Goal: Transaction & Acquisition: Book appointment/travel/reservation

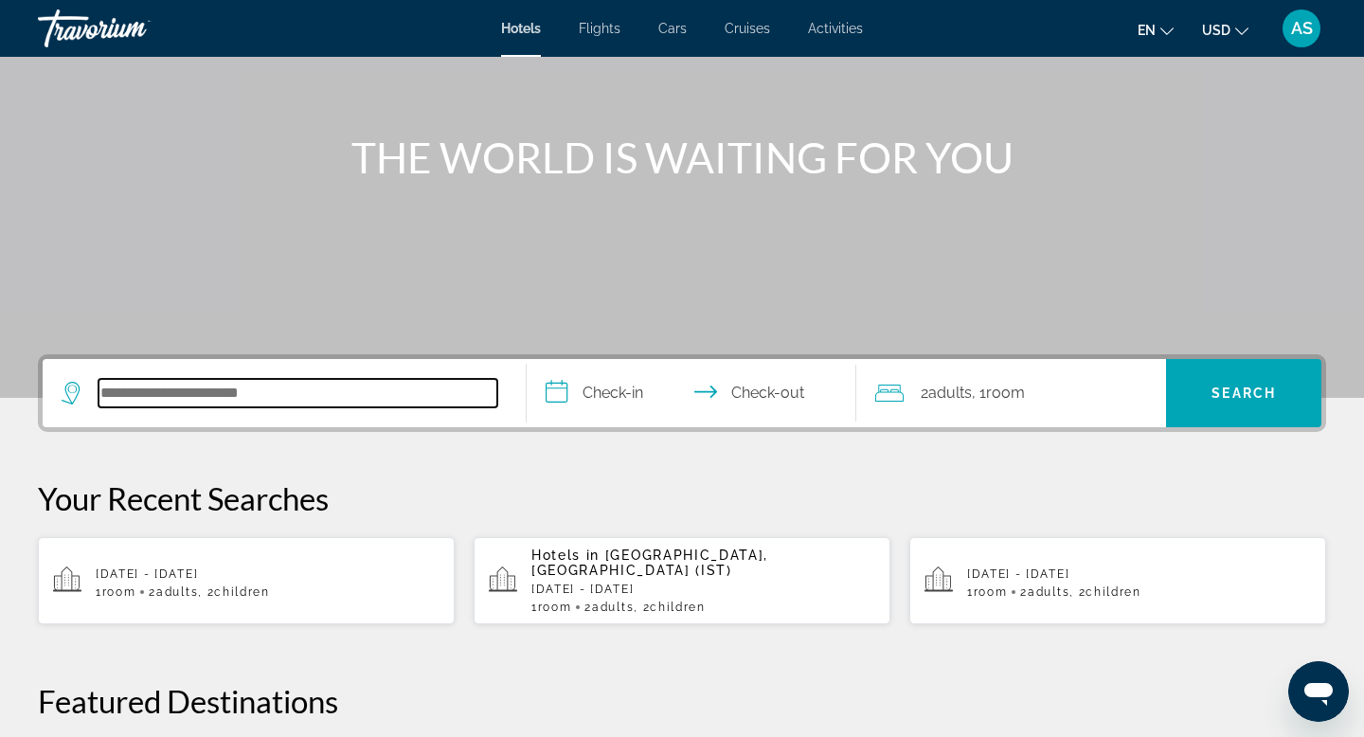
click at [170, 383] on input "Search hotel destination" at bounding box center [297, 393] width 399 height 28
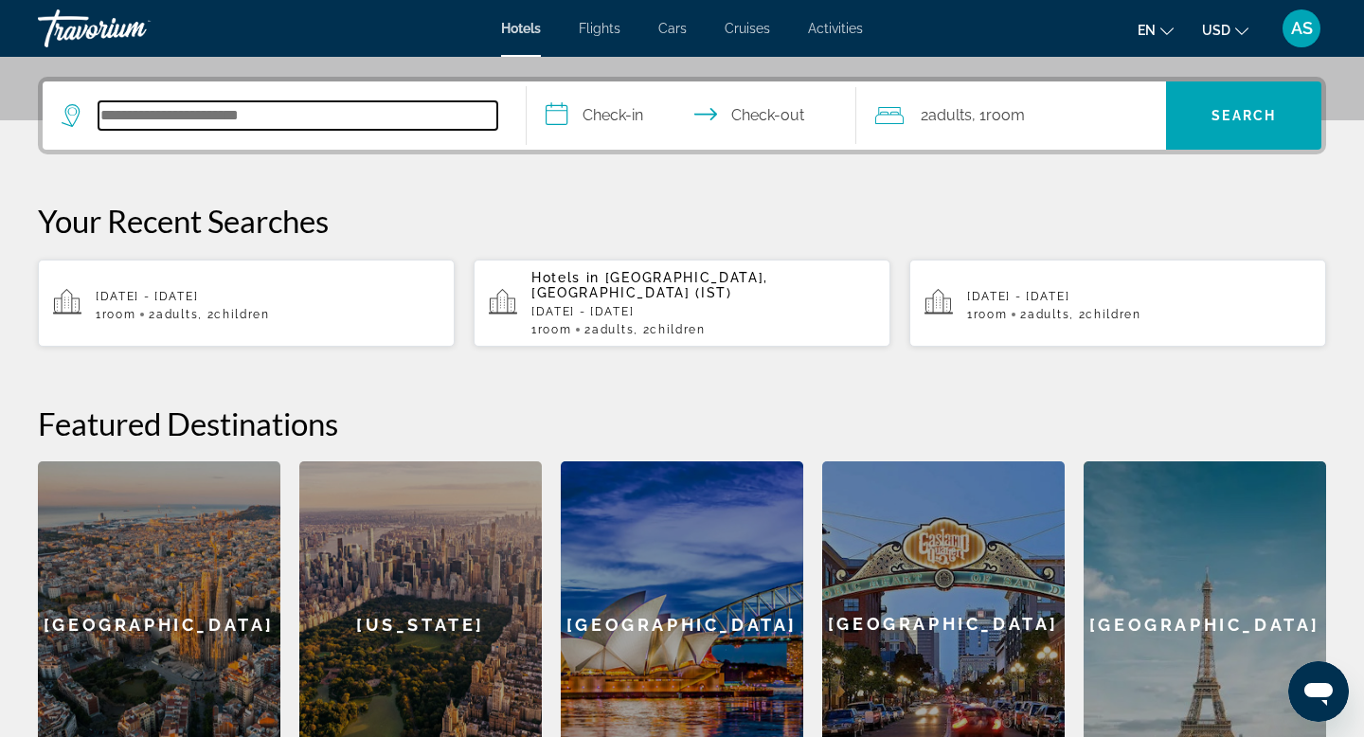
scroll to position [463, 0]
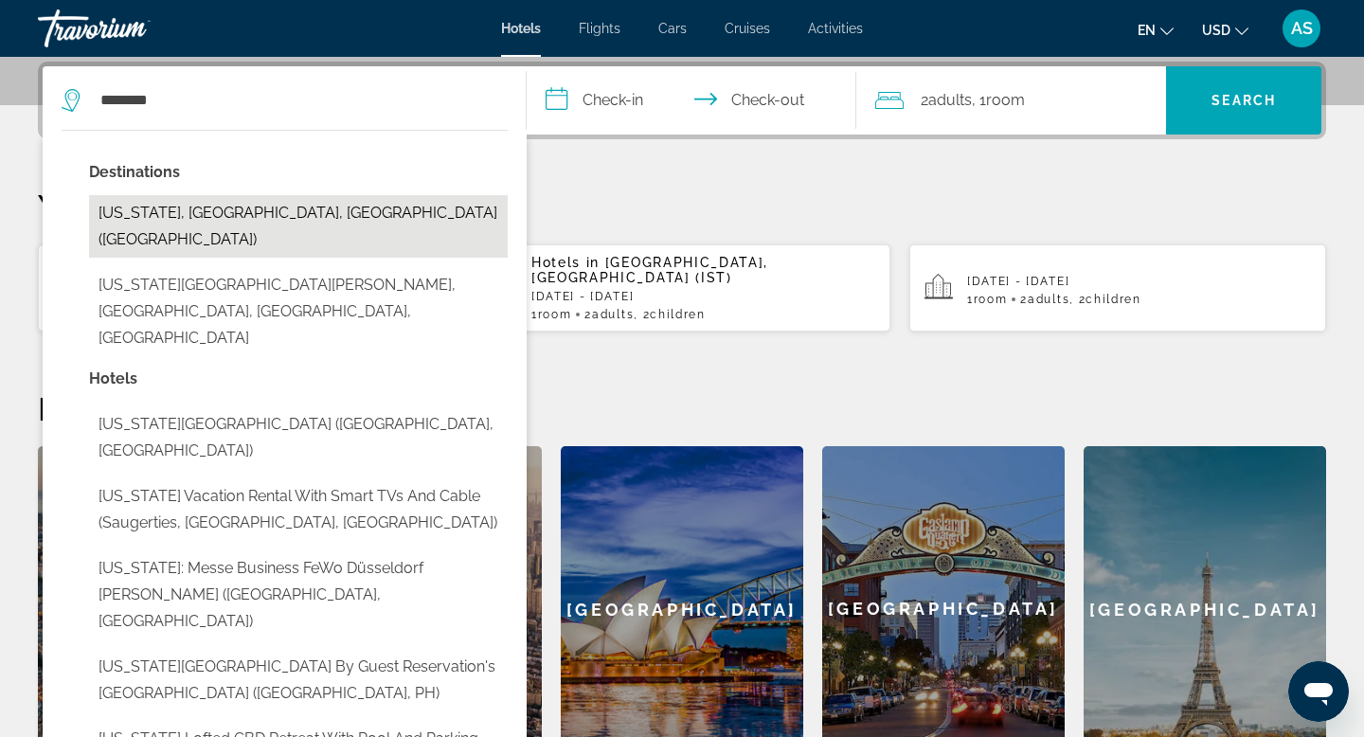
click at [295, 223] on button "[US_STATE], [GEOGRAPHIC_DATA], [GEOGRAPHIC_DATA] ([GEOGRAPHIC_DATA])" at bounding box center [298, 226] width 419 height 62
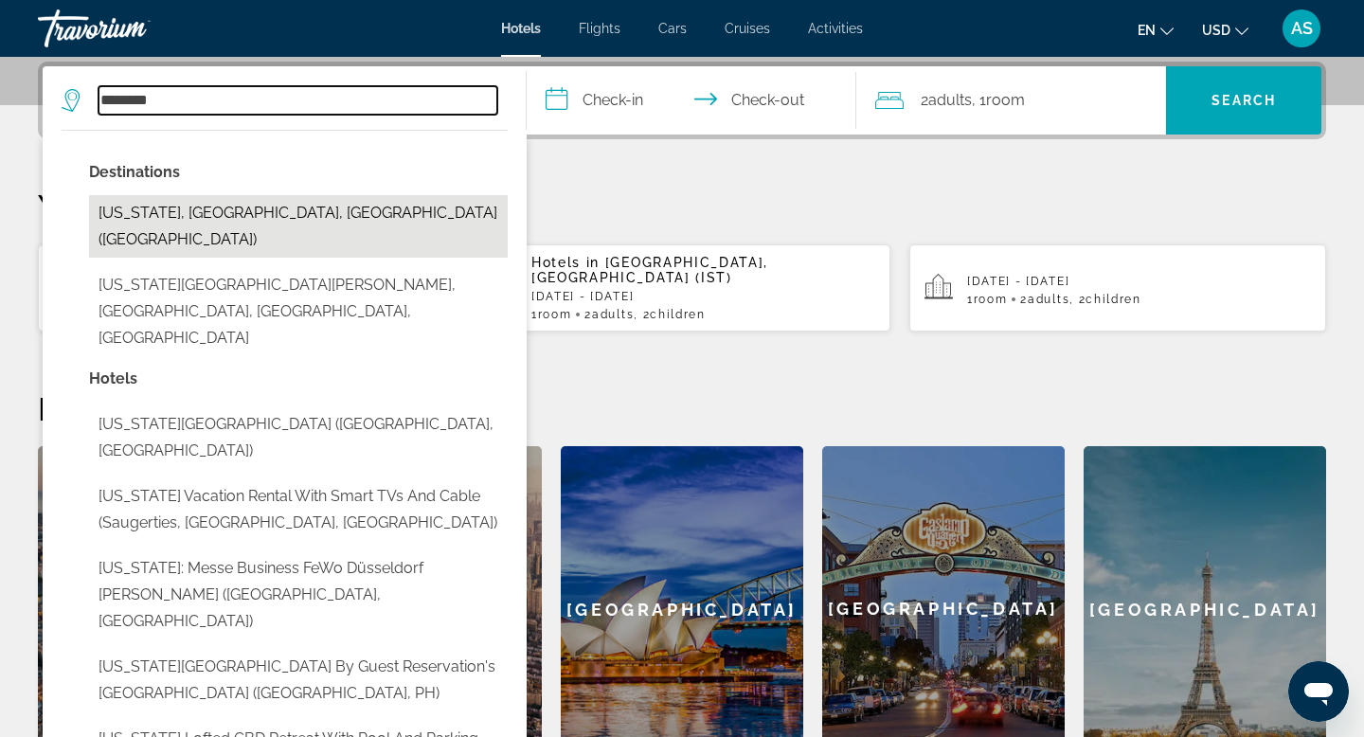
type input "**********"
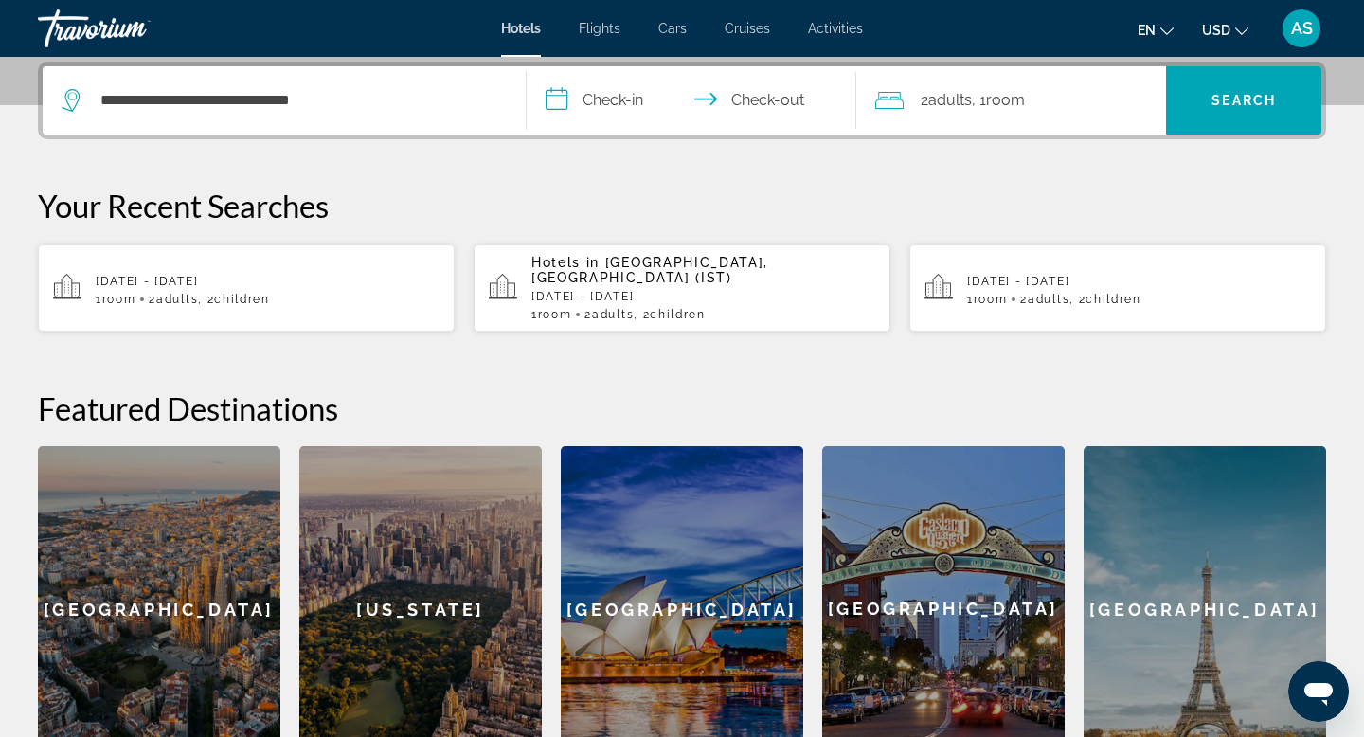
click at [589, 105] on input "**********" at bounding box center [695, 103] width 337 height 74
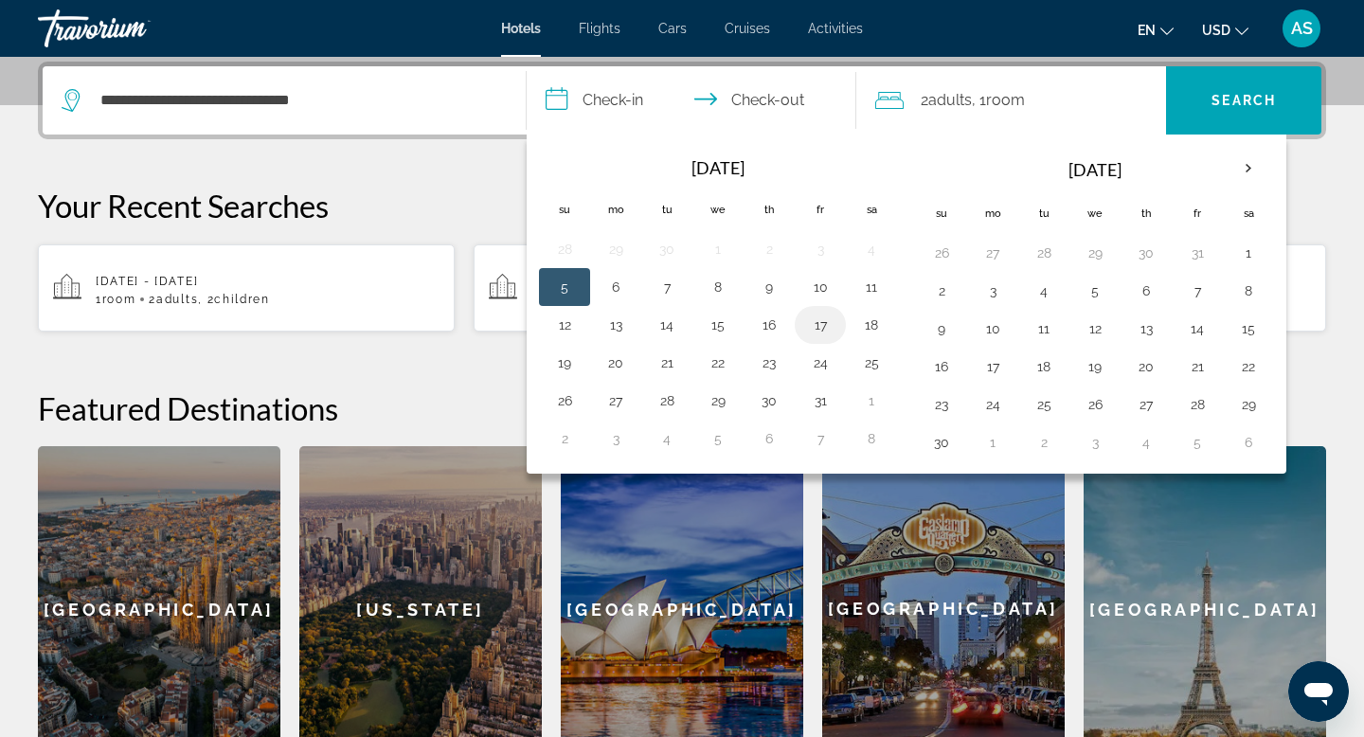
click at [821, 325] on button "17" at bounding box center [820, 325] width 30 height 27
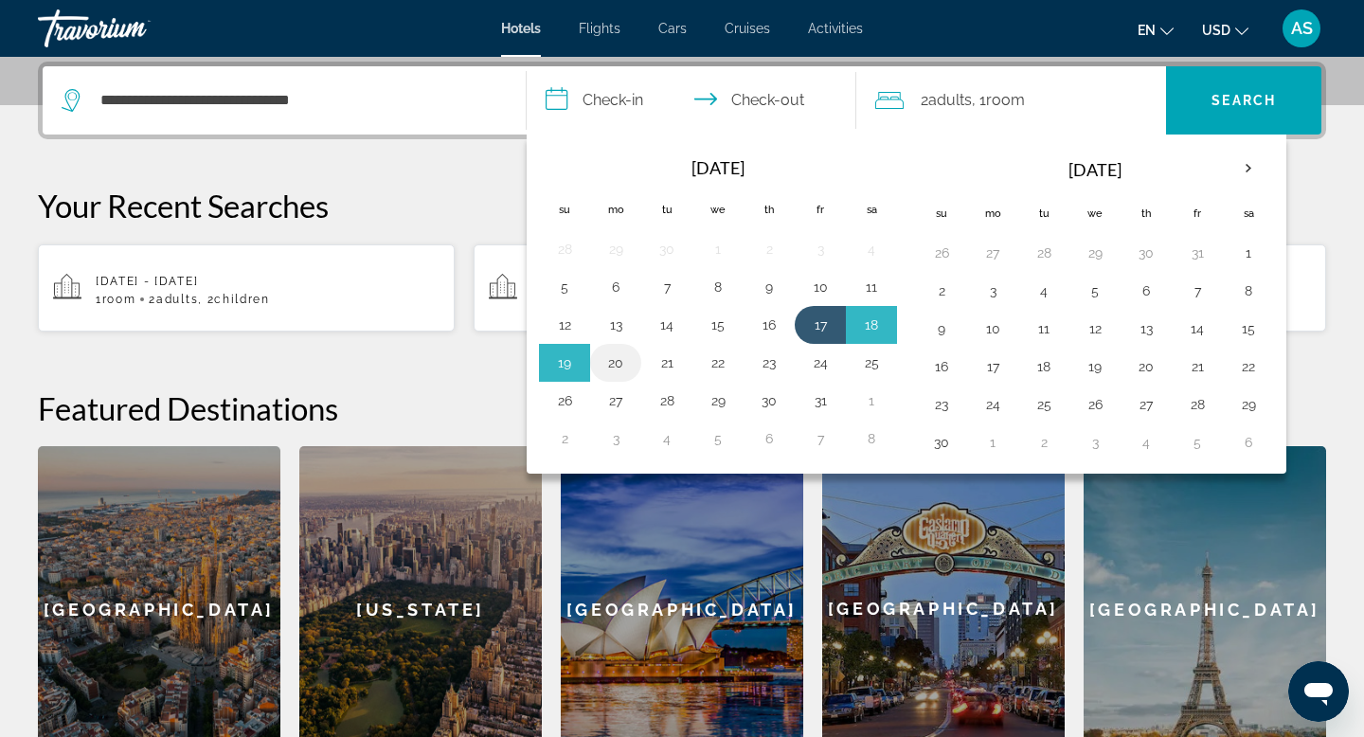
click at [620, 366] on button "20" at bounding box center [615, 362] width 30 height 27
type input "**********"
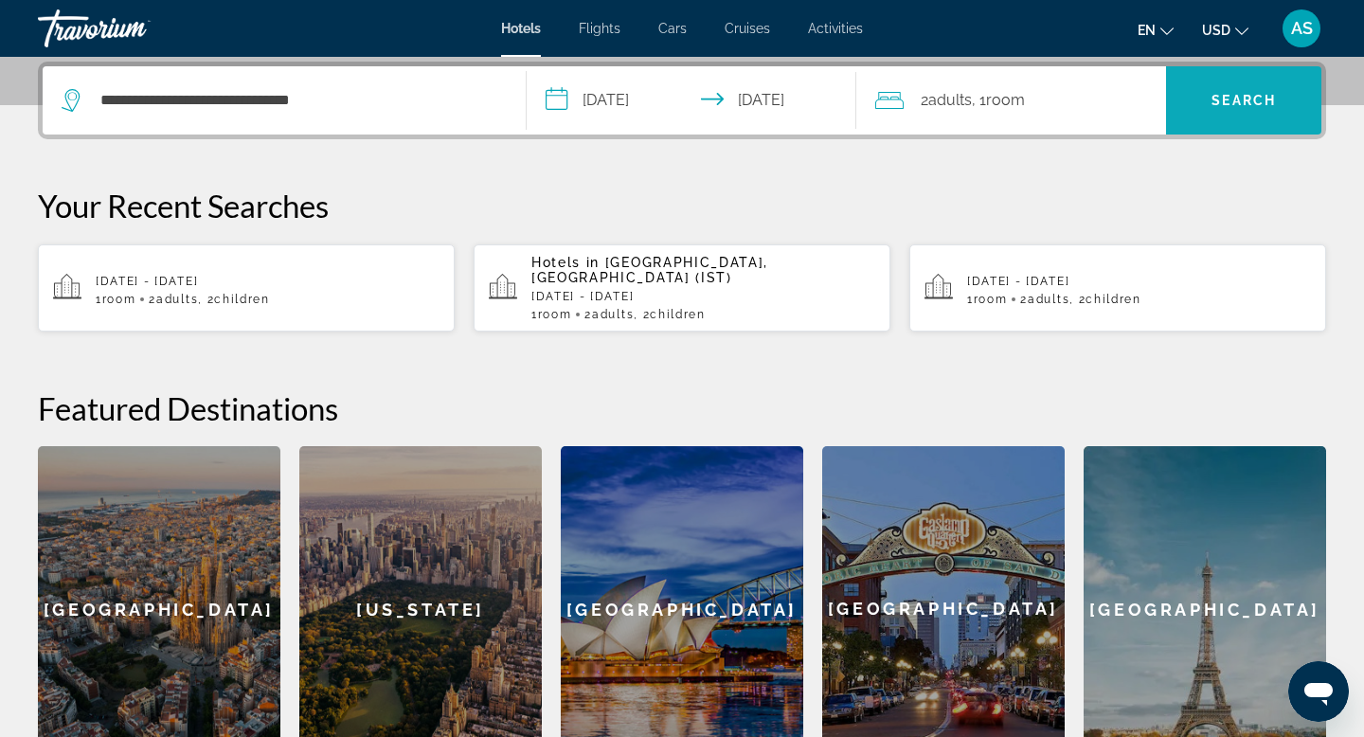
click at [1226, 113] on span "Search" at bounding box center [1243, 100] width 155 height 45
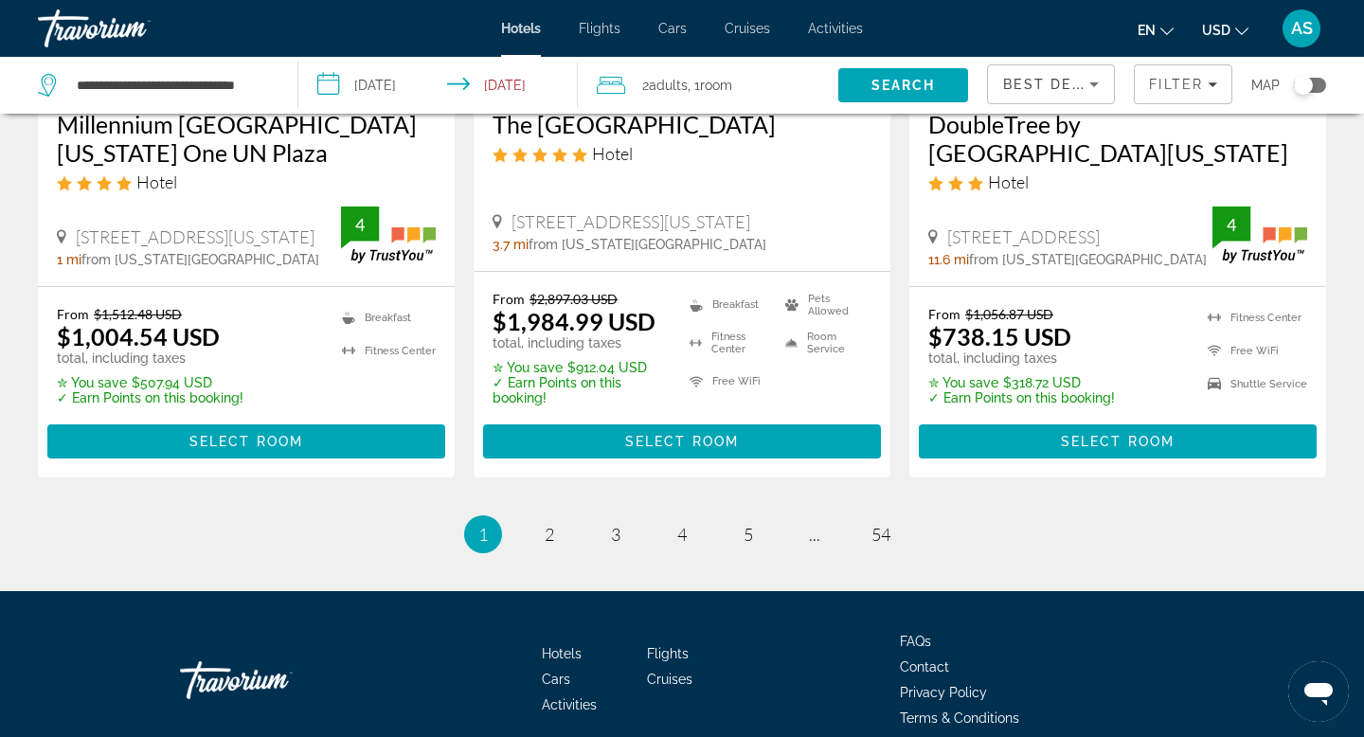
scroll to position [2606, 0]
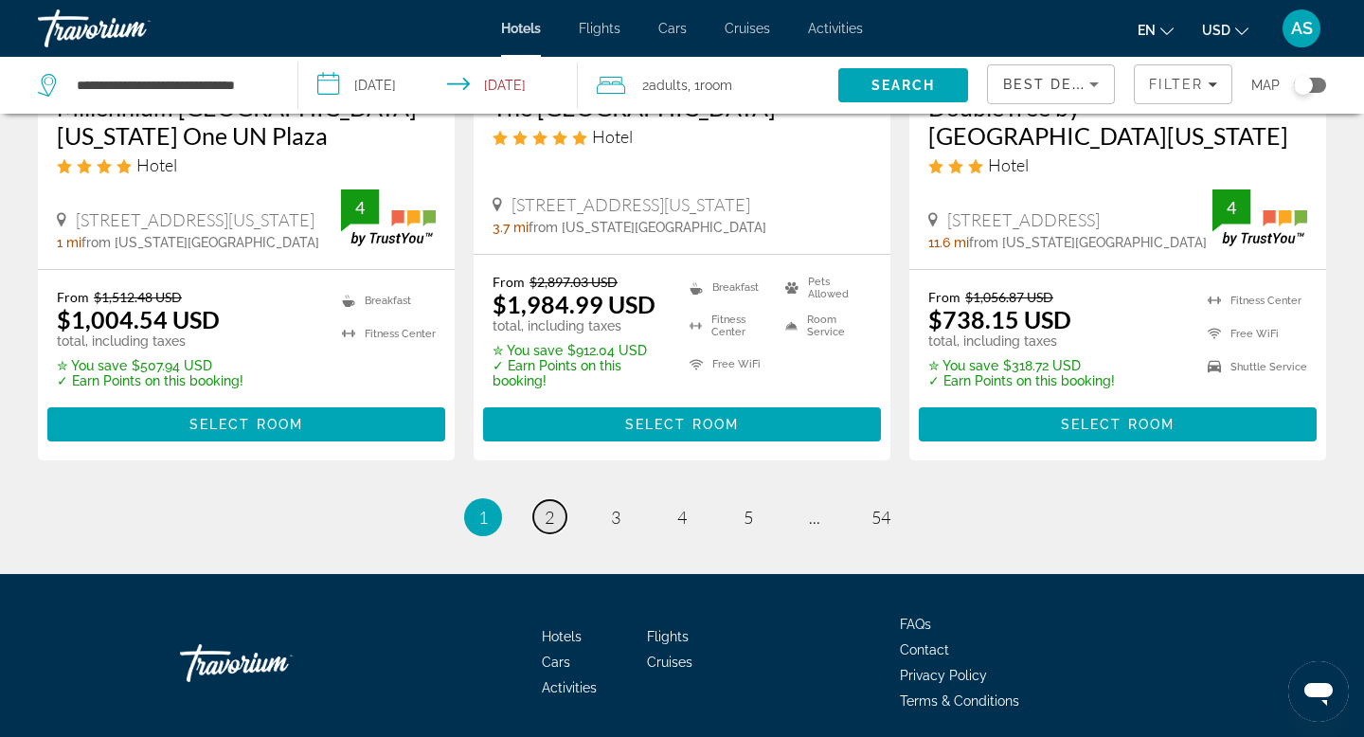
click at [545, 508] on span "2" at bounding box center [549, 517] width 9 height 21
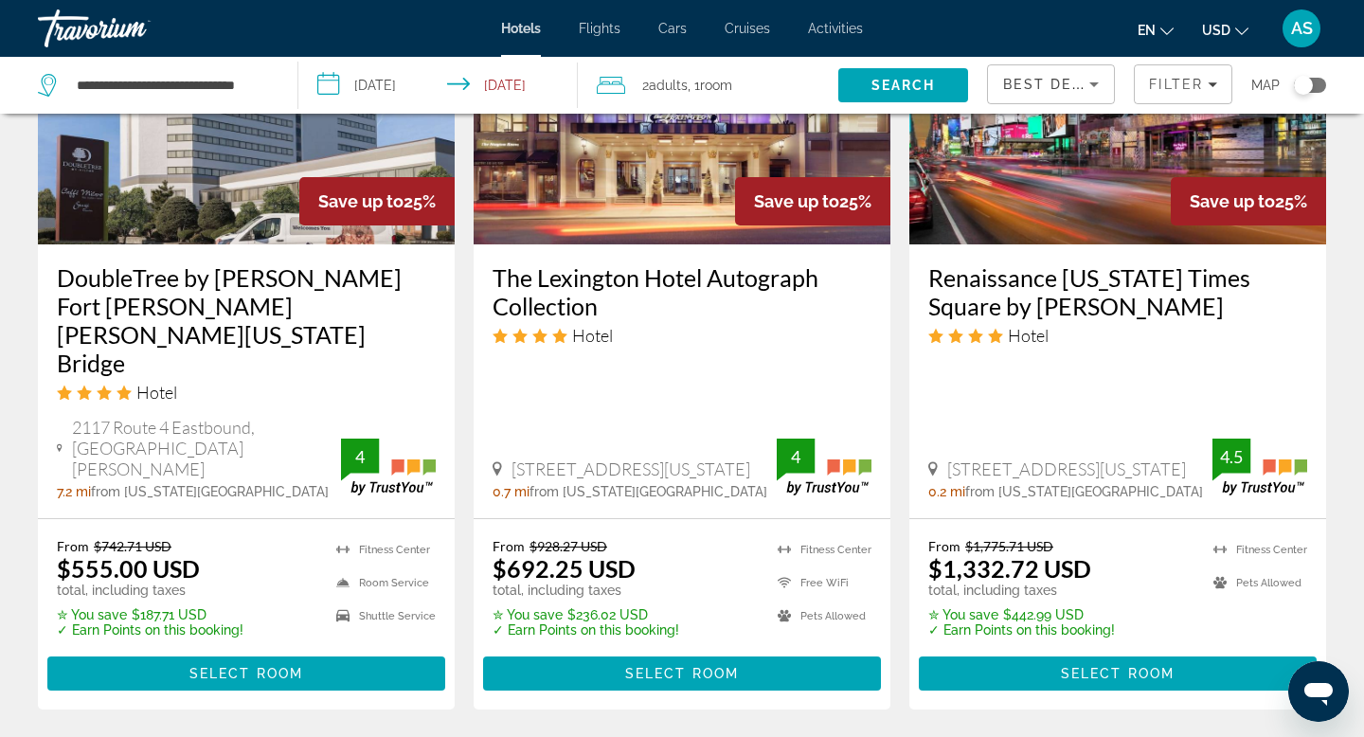
scroll to position [2509, 0]
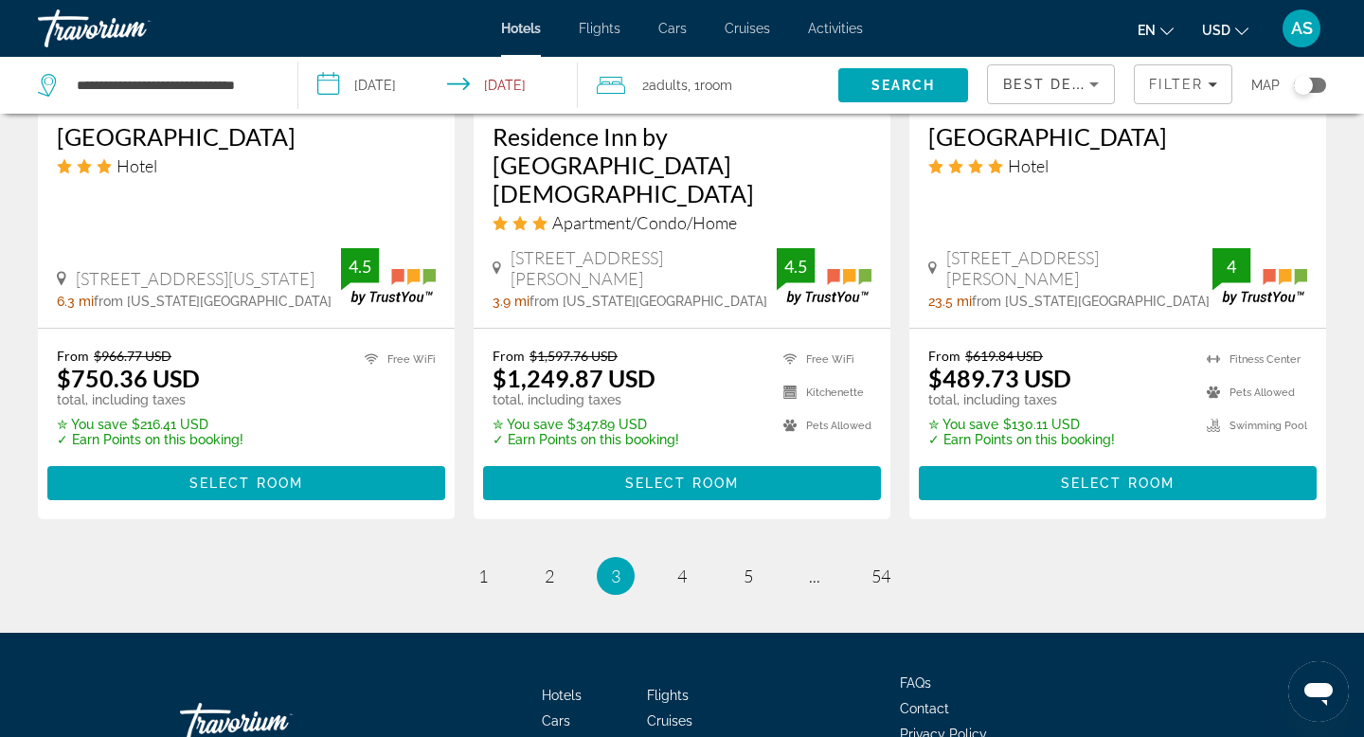
scroll to position [2705, 0]
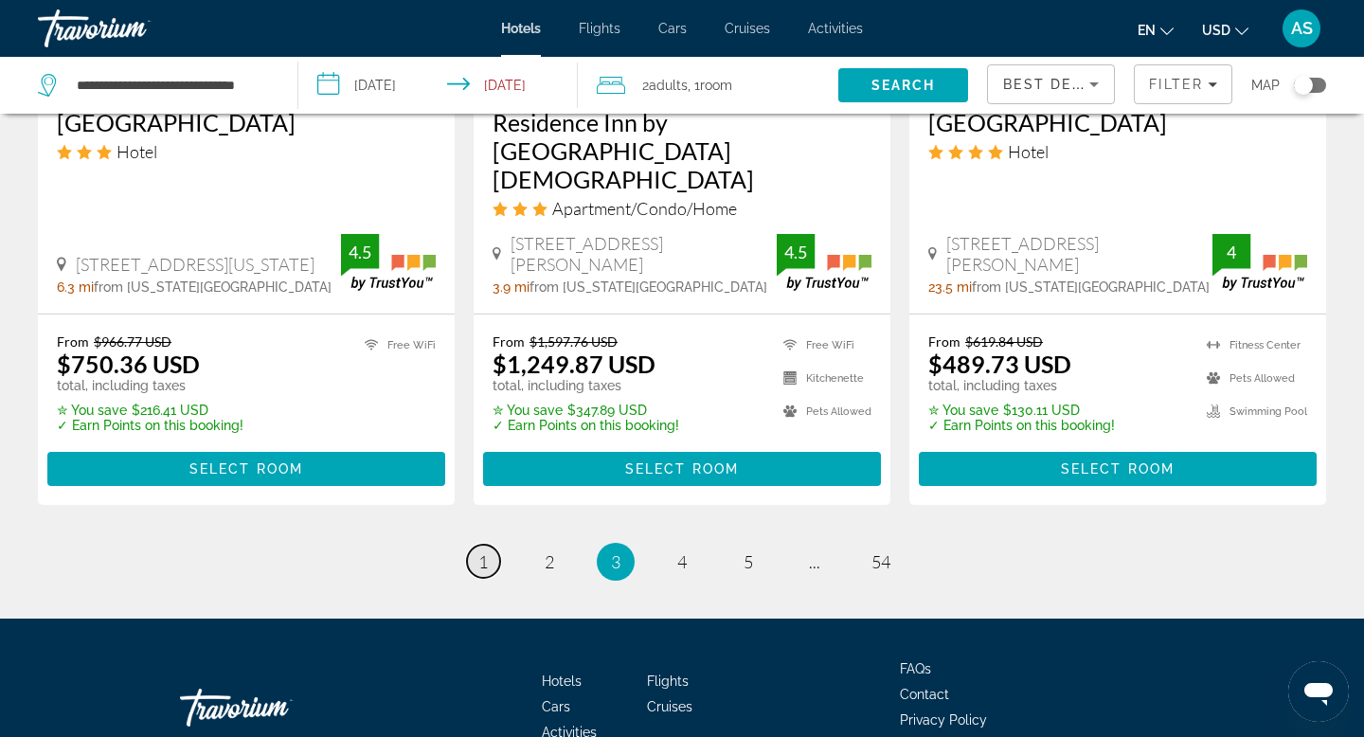
click at [475, 545] on link "page 1" at bounding box center [483, 561] width 33 height 33
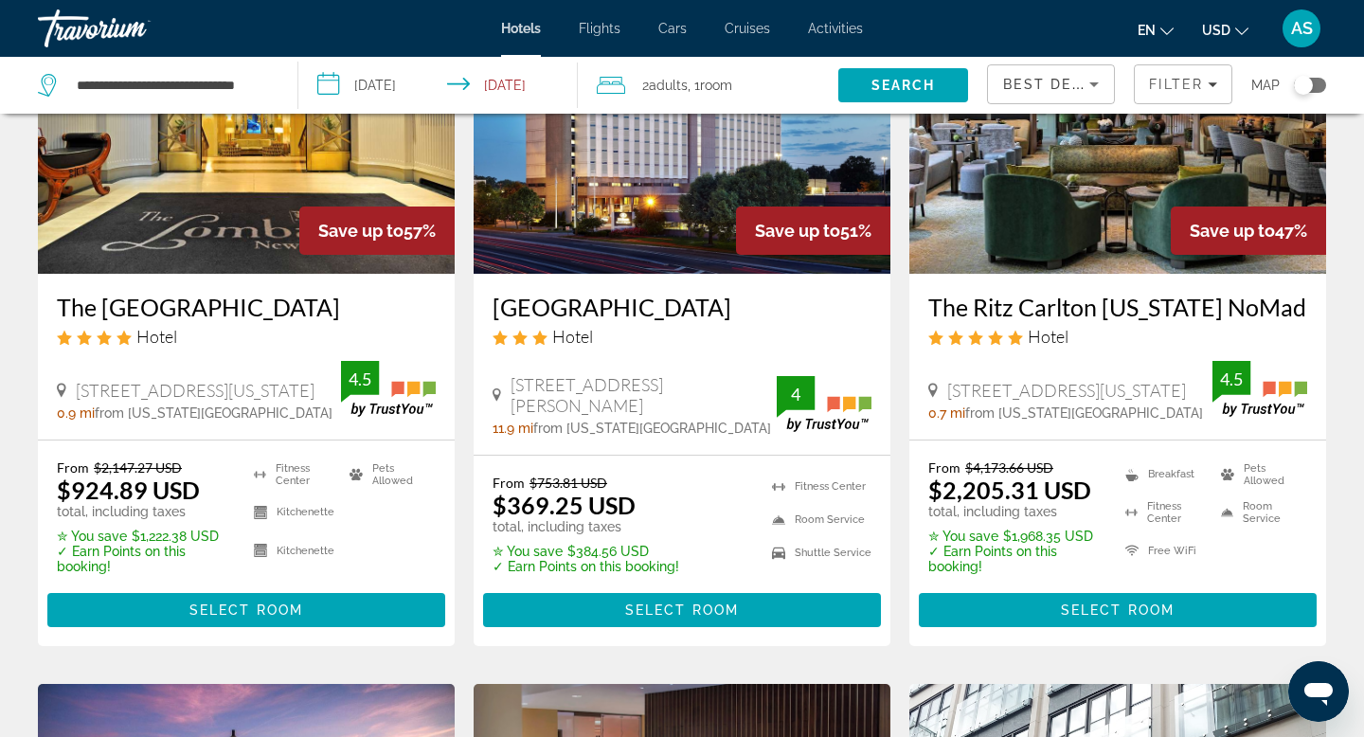
scroll to position [208, 0]
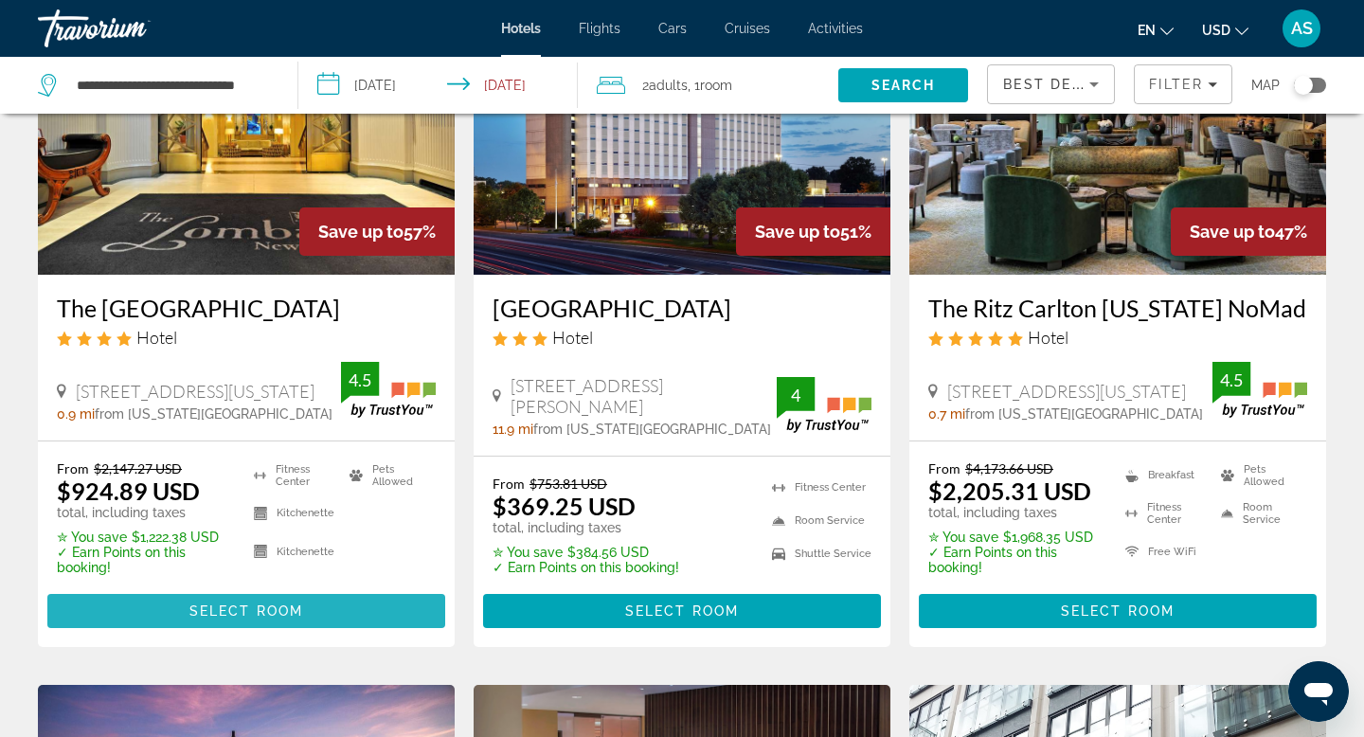
click at [238, 610] on span "Select Room" at bounding box center [246, 610] width 114 height 15
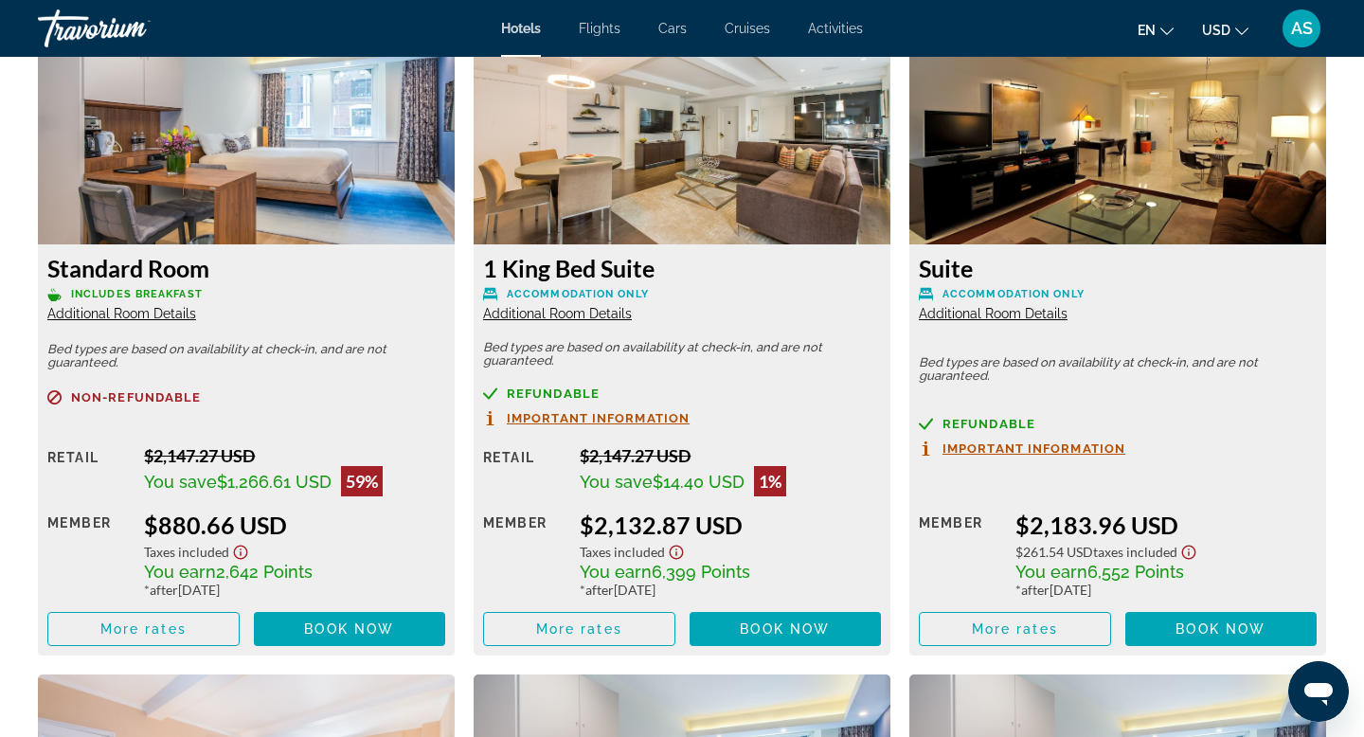
scroll to position [2674, 0]
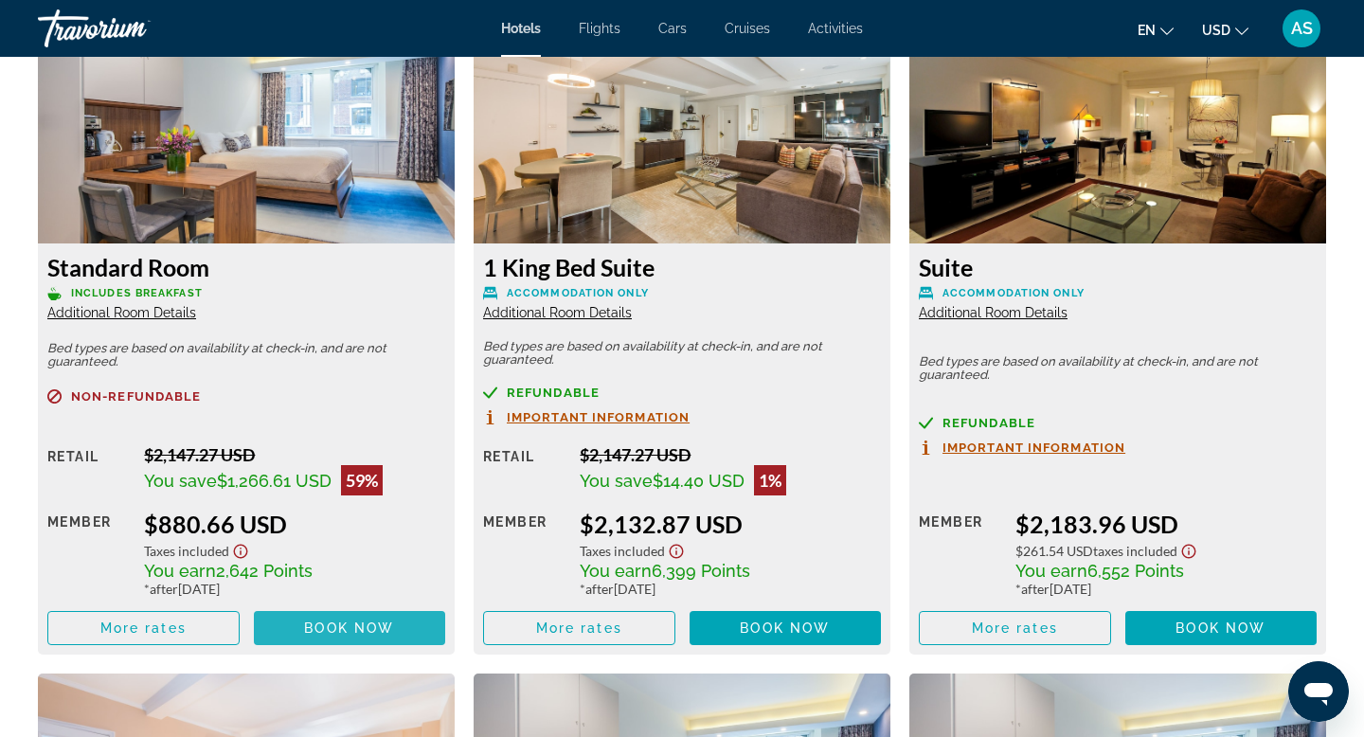
click at [297, 634] on span "Main content" at bounding box center [350, 627] width 192 height 45
